Goal: Task Accomplishment & Management: Manage account settings

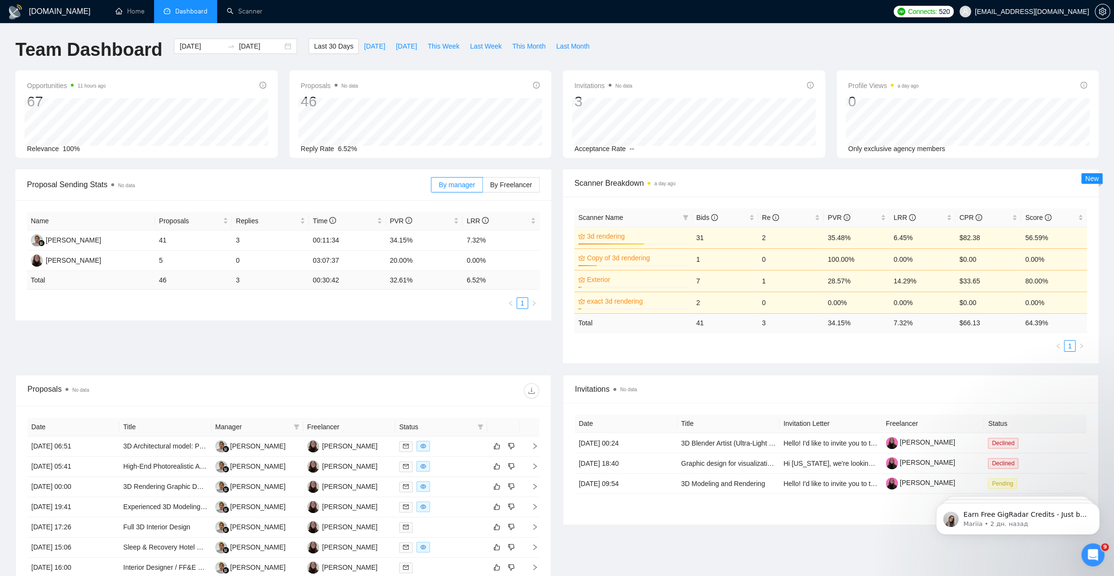
click at [198, 10] on span "Dashboard" at bounding box center [191, 11] width 32 height 8
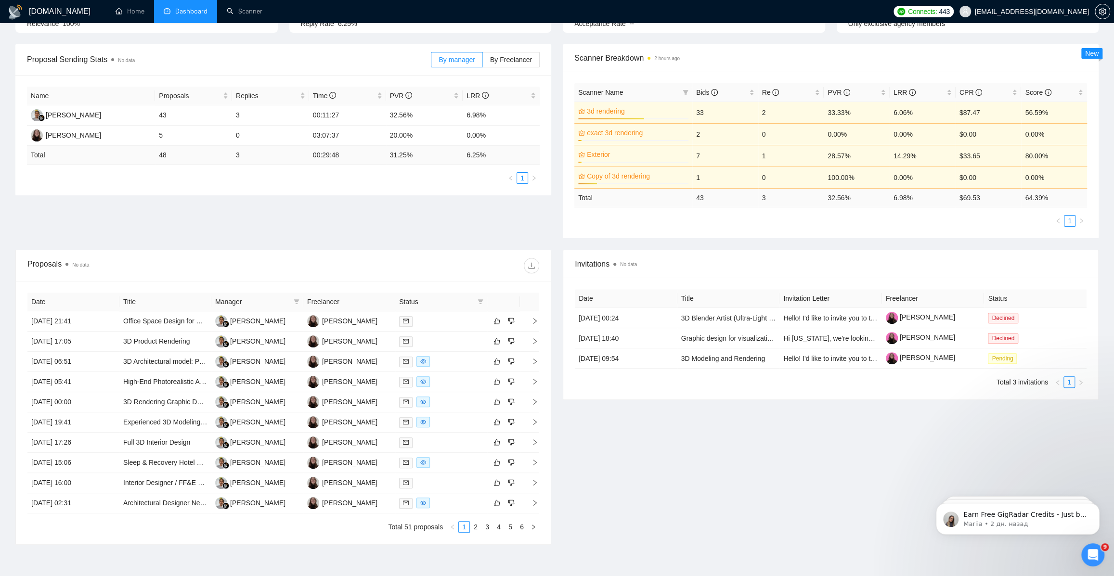
scroll to position [180, 0]
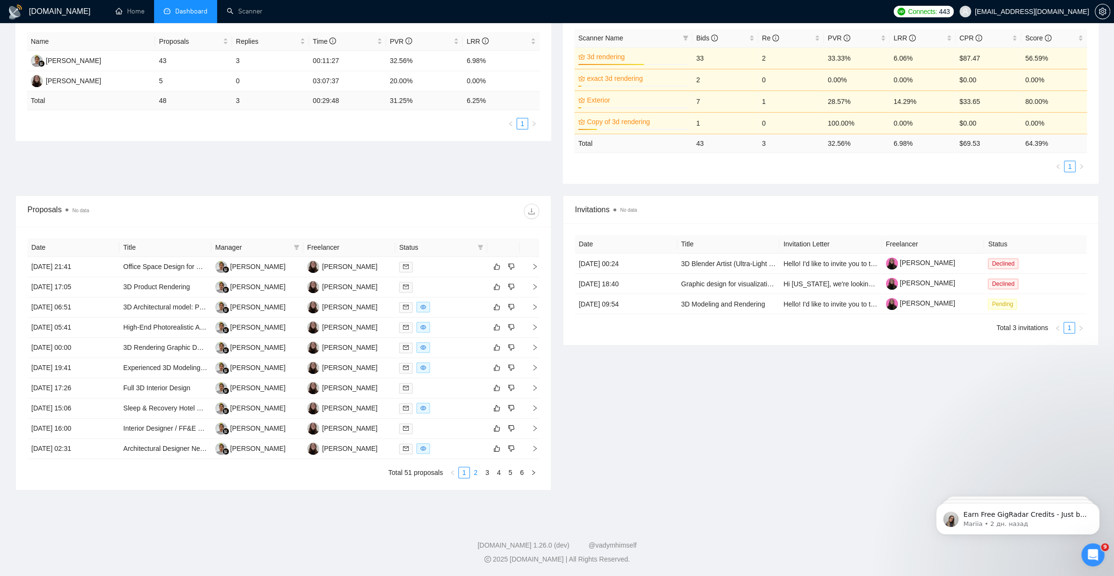
drag, startPoint x: 481, startPoint y: 473, endPoint x: 476, endPoint y: 473, distance: 4.8
click at [480, 473] on ul "Total 51 proposals 1 2 3 4 5 6" at bounding box center [283, 473] width 512 height 12
click at [474, 473] on link "2" at bounding box center [475, 472] width 11 height 11
click at [463, 474] on link "1" at bounding box center [464, 472] width 11 height 11
click at [1088, 554] on icon "Открыть службу сообщений Intercom" at bounding box center [1093, 555] width 16 height 16
